Goal: Information Seeking & Learning: Understand process/instructions

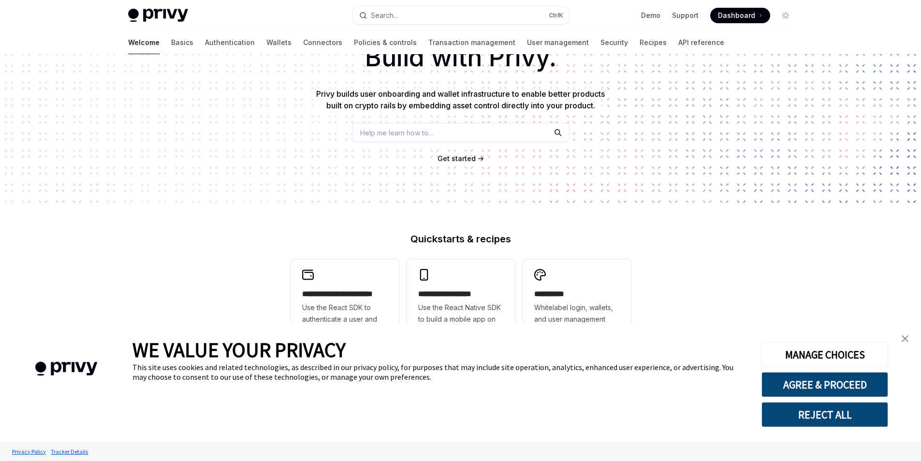
scroll to position [97, 0]
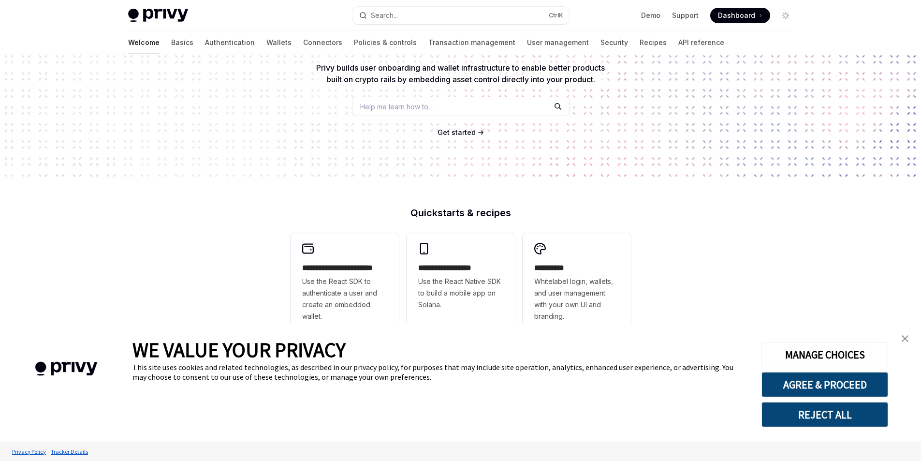
click at [730, 16] on span "Dashboard" at bounding box center [736, 16] width 37 height 10
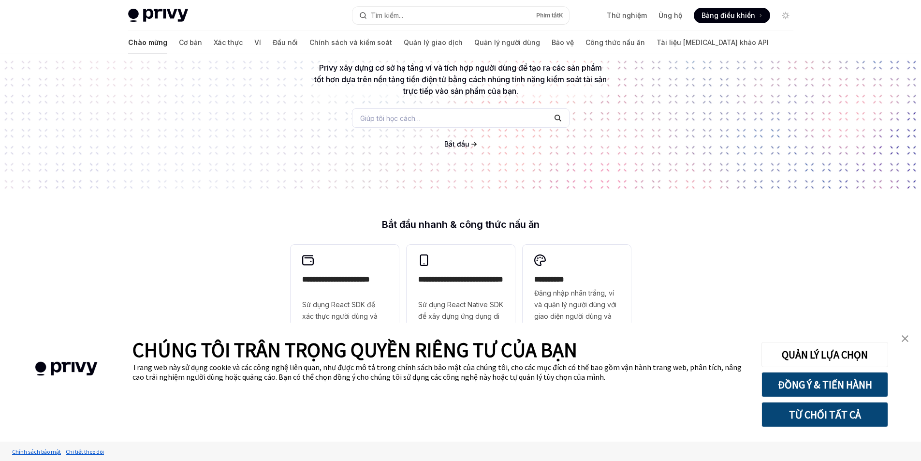
type textarea "*"
click at [456, 144] on font "Bắt đầu" at bounding box center [456, 144] width 25 height 8
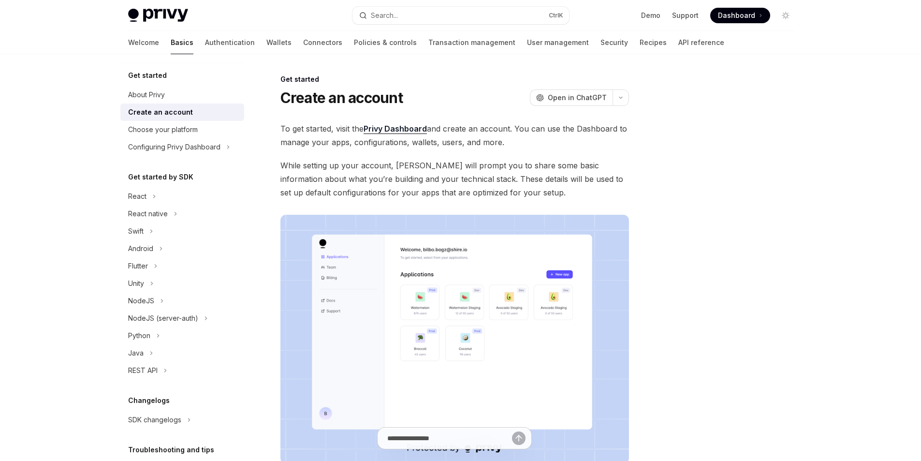
type textarea "*"
